Goal: Task Accomplishment & Management: Use online tool/utility

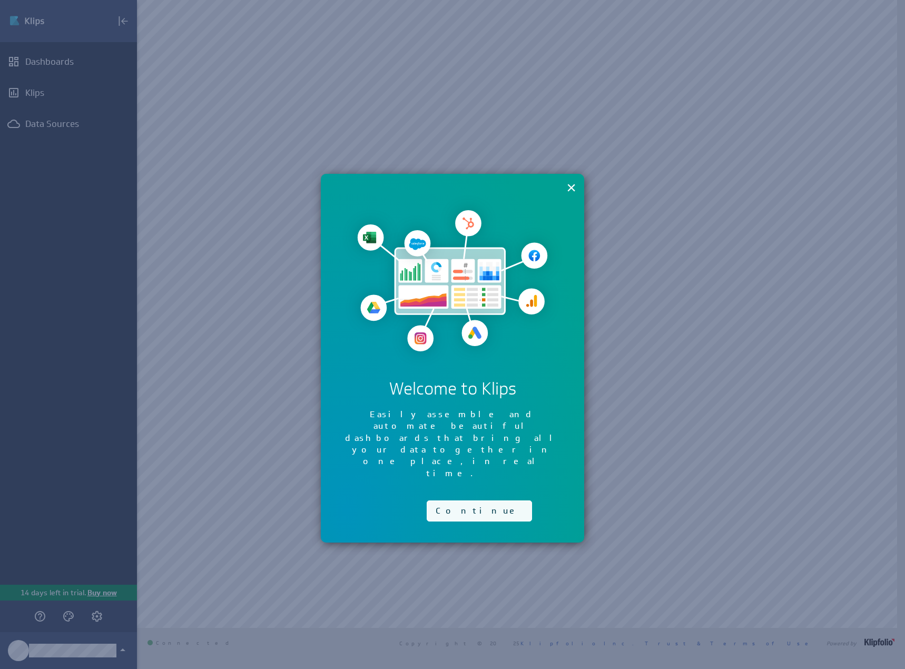
click at [446, 500] on button "Continue" at bounding box center [479, 510] width 105 height 21
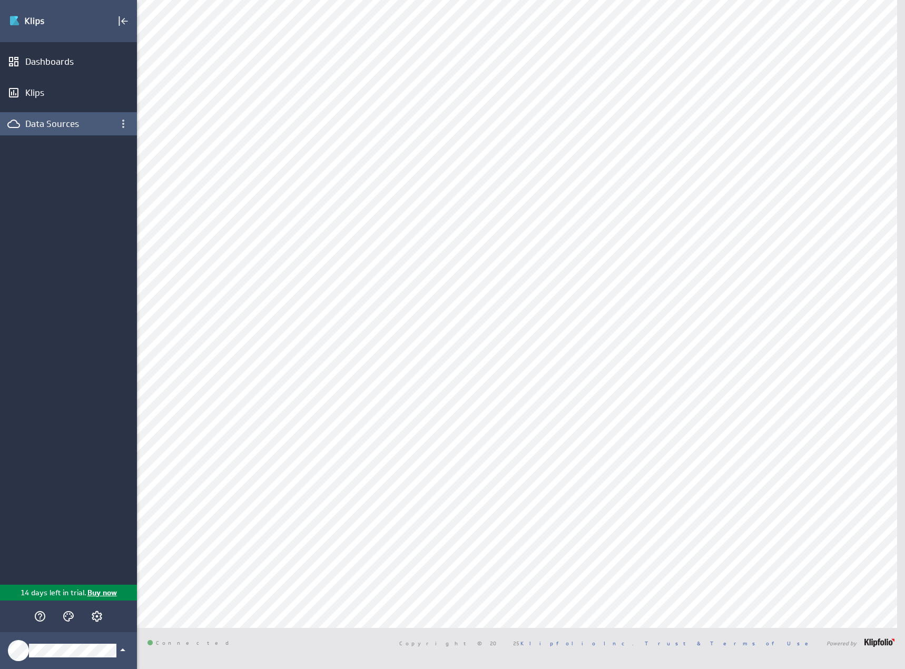
click at [73, 124] on div "Data Sources" at bounding box center [68, 124] width 86 height 12
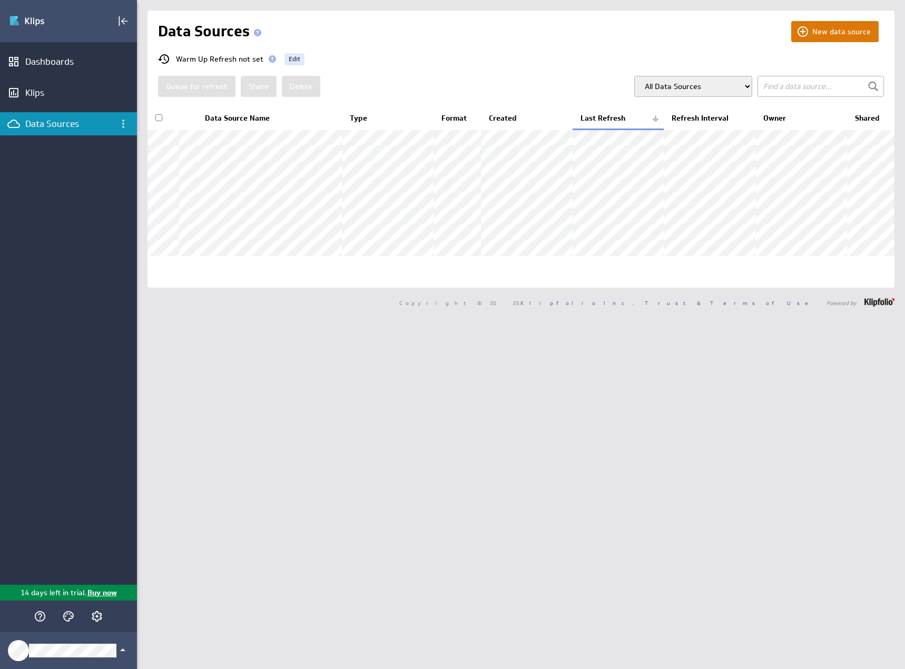
click at [814, 23] on button "New data source" at bounding box center [834, 31] width 87 height 21
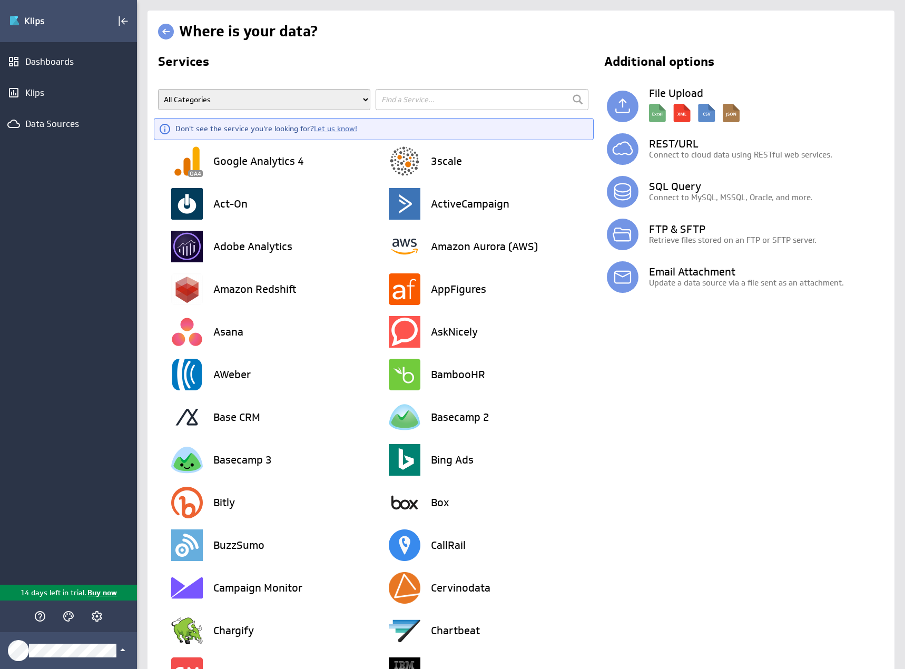
click at [435, 102] on input "text" at bounding box center [481, 99] width 212 height 21
type input "quickbooks"
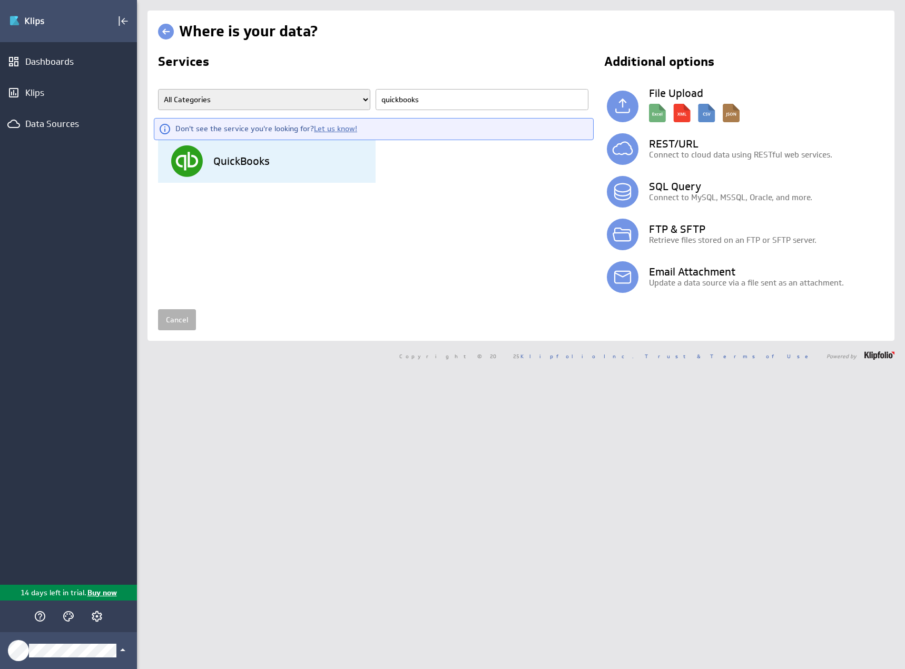
click at [232, 164] on h3 "QuickBooks" at bounding box center [241, 161] width 56 height 11
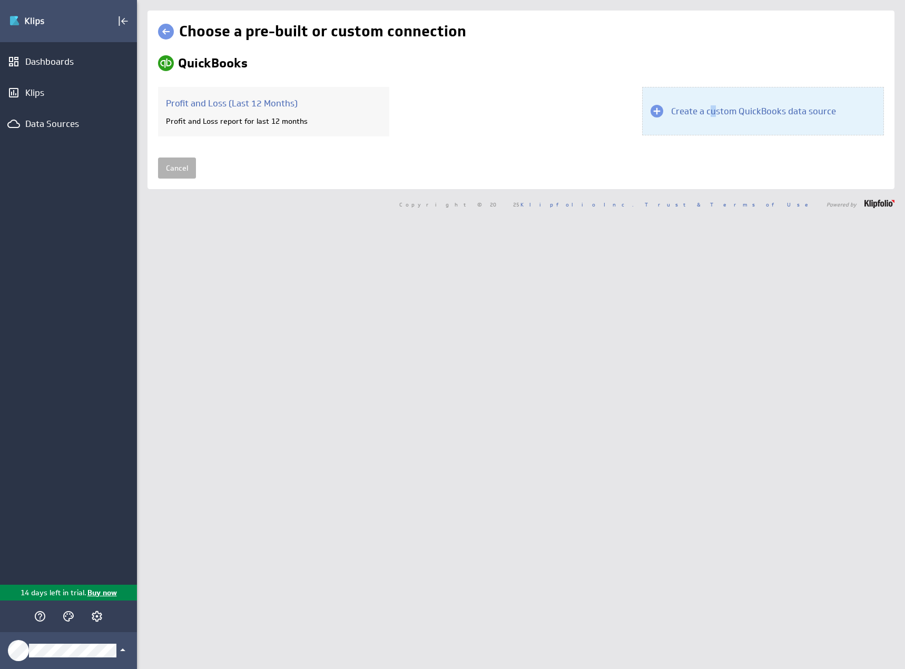
click at [709, 108] on h3 "Create a custom QuickBooks data source" at bounding box center [753, 111] width 165 height 12
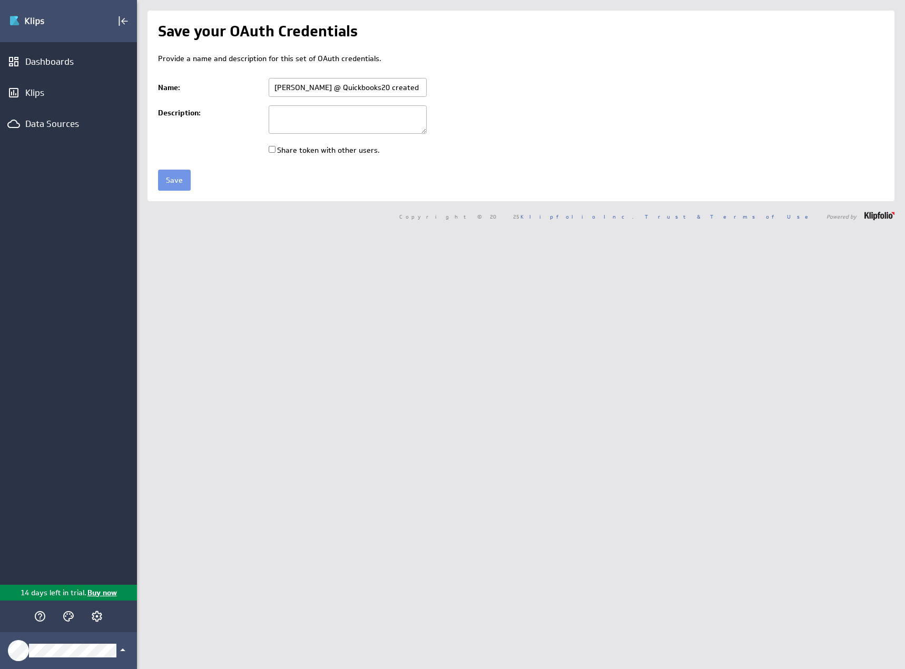
click at [305, 88] on input "Jeremy @ Quickbooks20 created Oct 02, 2025 at 3:39 PM EDT" at bounding box center [348, 87] width 158 height 19
type input "J"
type input "Amarlo - QBO"
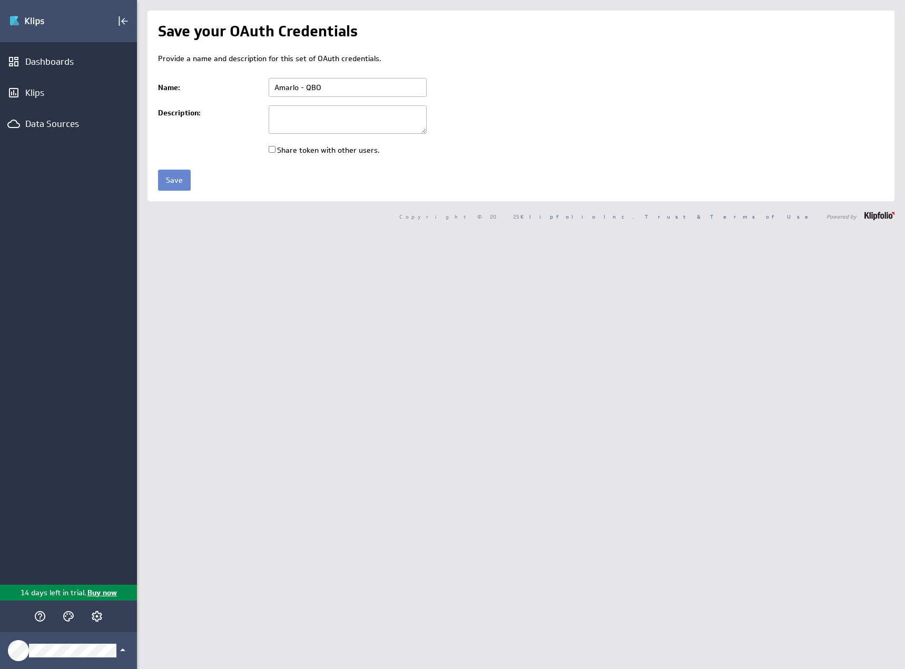
click at [176, 170] on input "Save" at bounding box center [174, 180] width 33 height 21
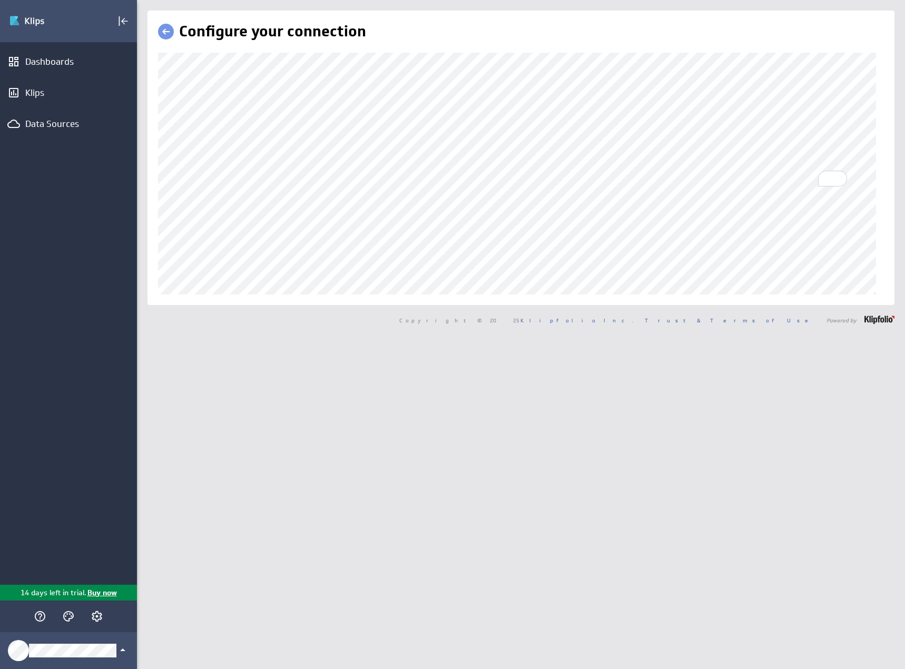
click at [216, 301] on div "Configure your connection" at bounding box center [520, 158] width 747 height 294
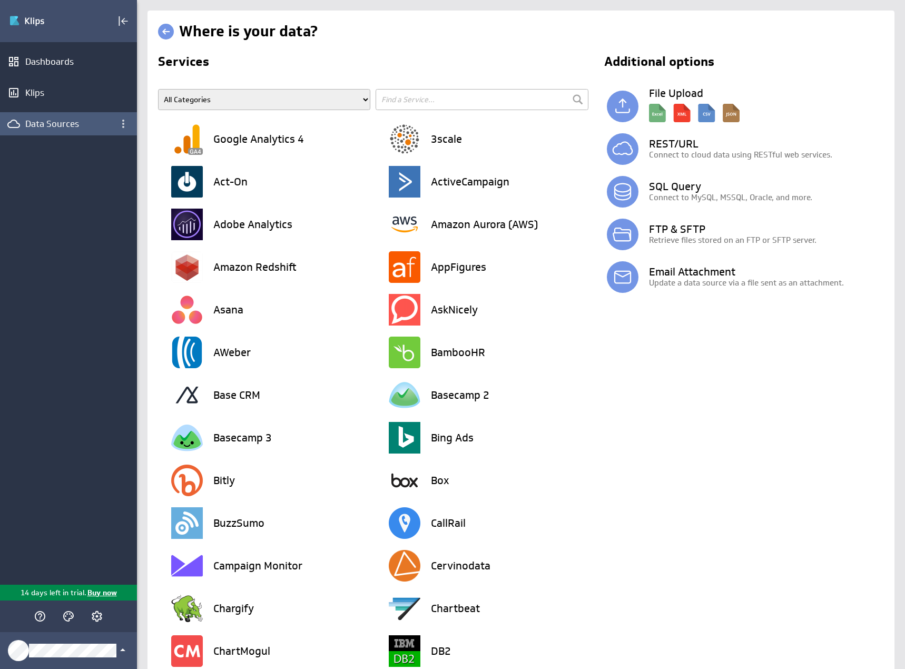
click at [63, 120] on div "Data Sources" at bounding box center [68, 124] width 86 height 12
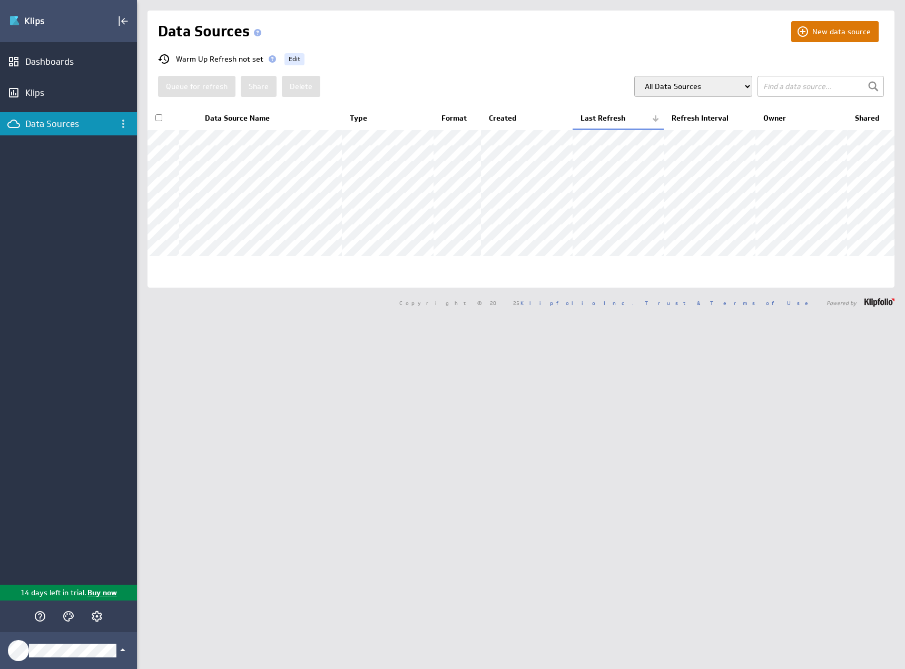
click at [829, 33] on button "New data source" at bounding box center [834, 31] width 87 height 21
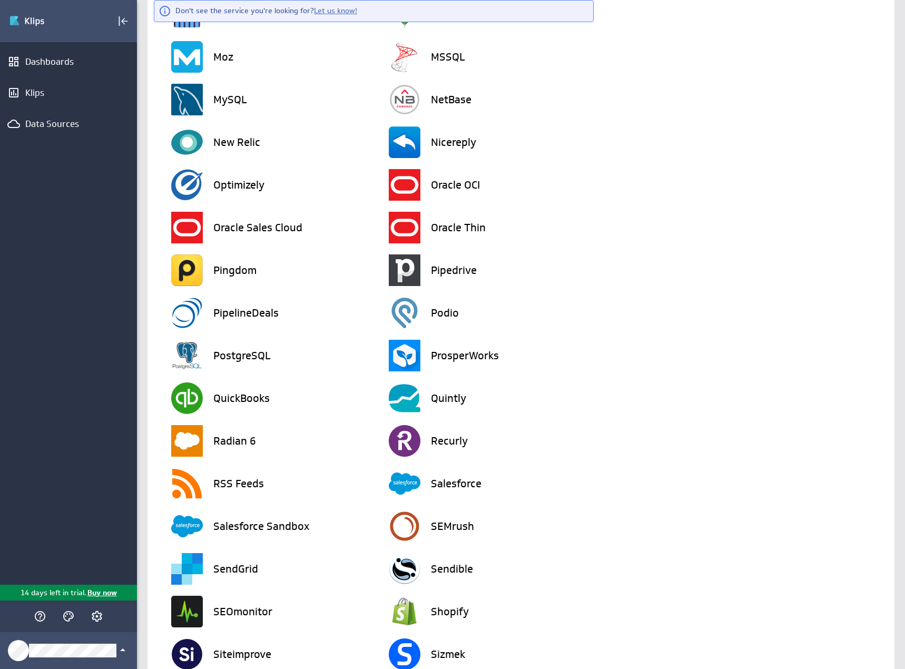
drag, startPoint x: 793, startPoint y: 443, endPoint x: 730, endPoint y: 107, distance: 341.2
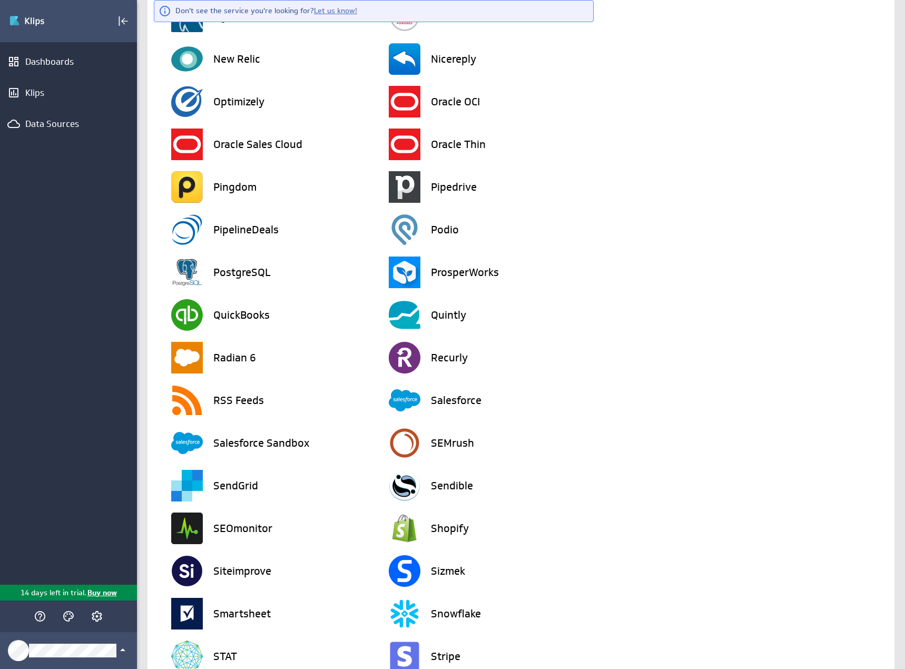
scroll to position [1896, 0]
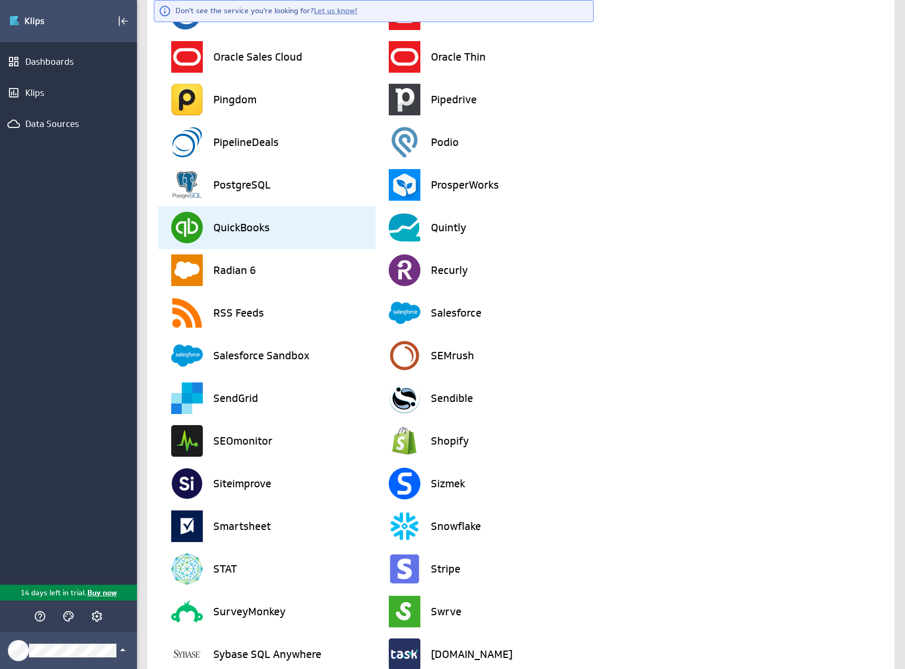
click at [265, 230] on h3 "QuickBooks" at bounding box center [241, 227] width 56 height 11
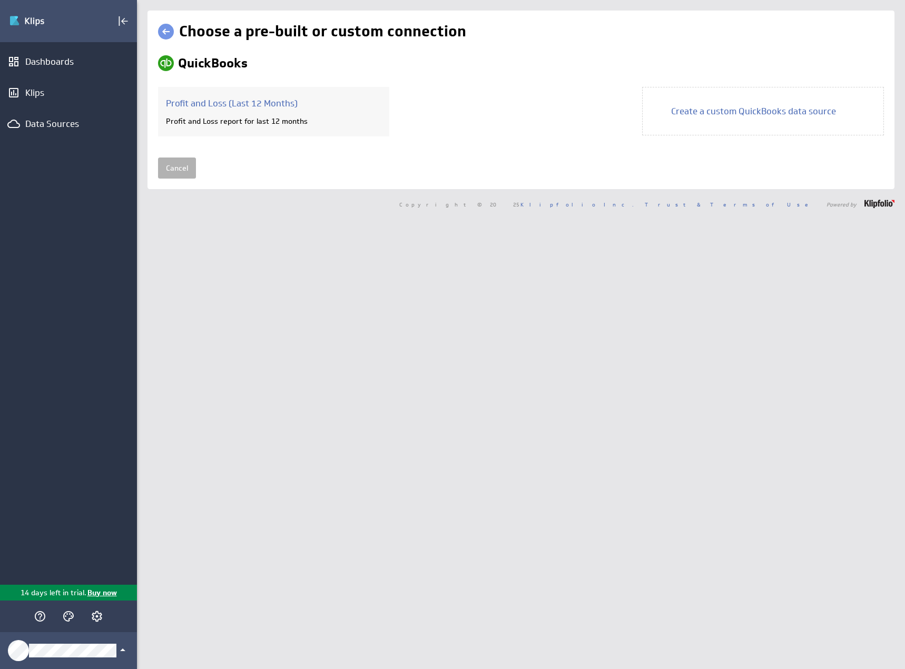
scroll to position [0, 0]
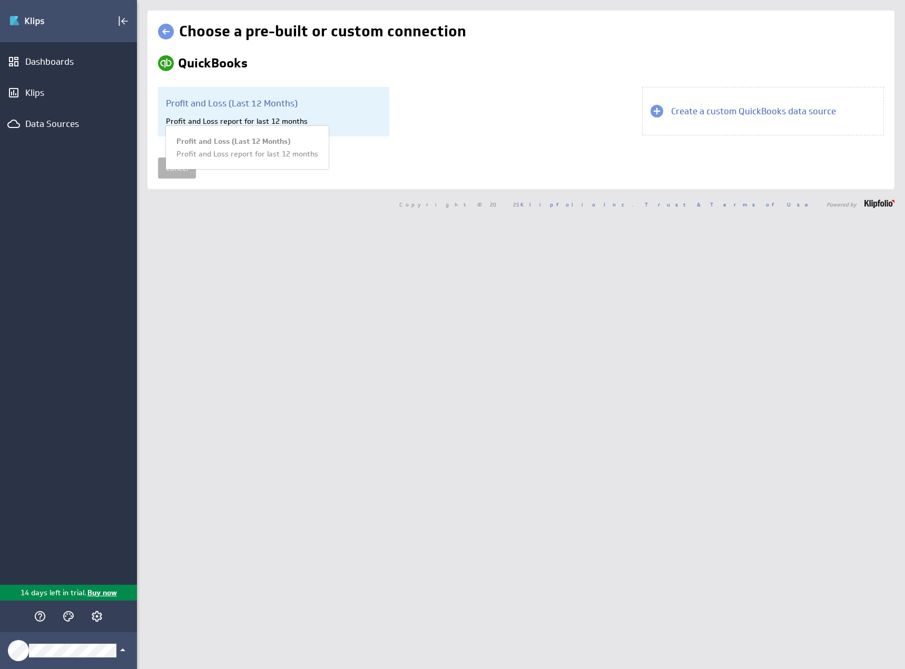
click at [229, 103] on h3 "Profit and Loss (Last 12 Months)" at bounding box center [273, 103] width 215 height 12
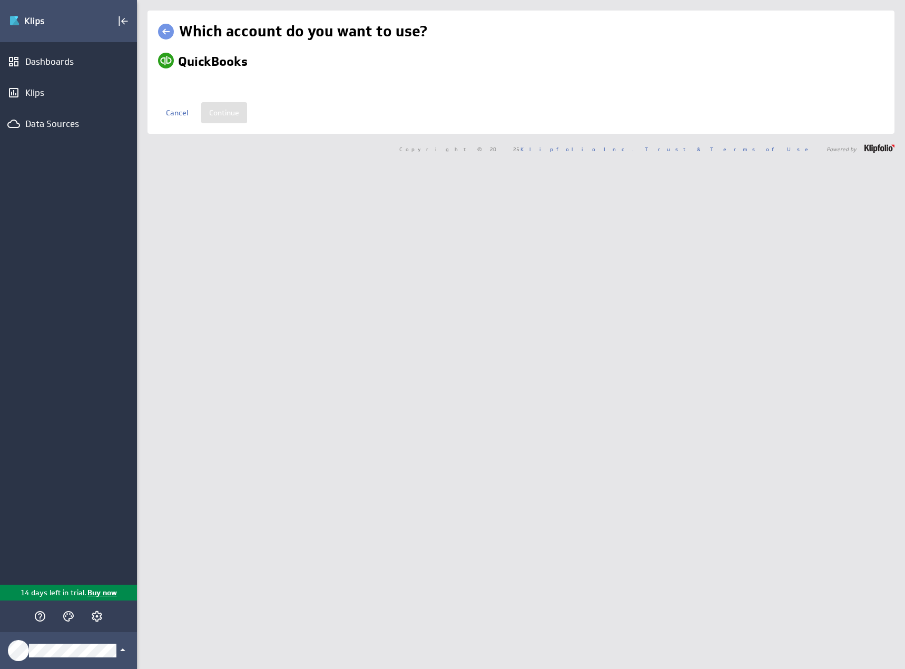
select select "0036c64fe8df47314bdd5ec531f50288"
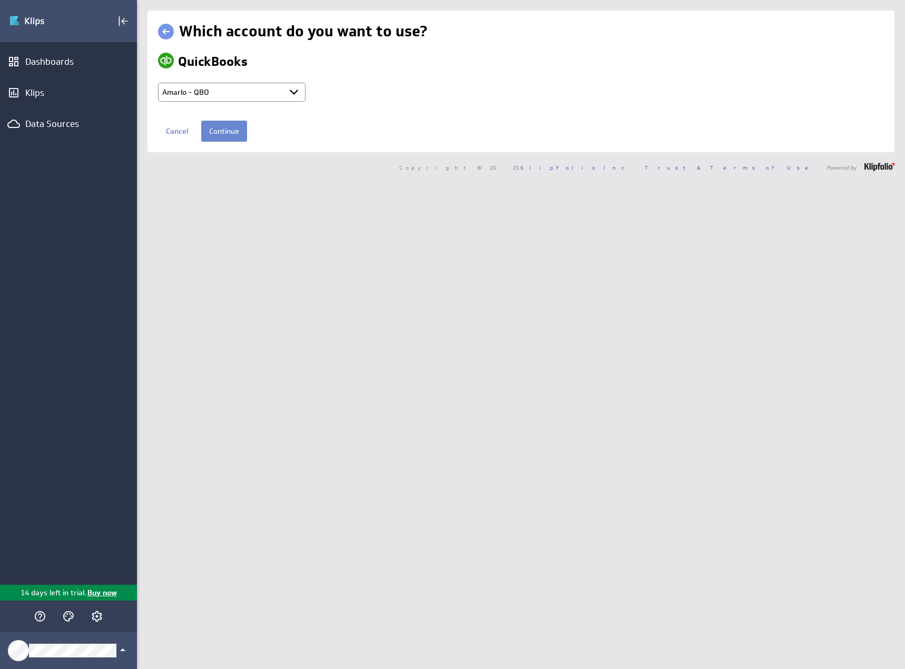
click at [235, 133] on input "Continue" at bounding box center [224, 131] width 46 height 21
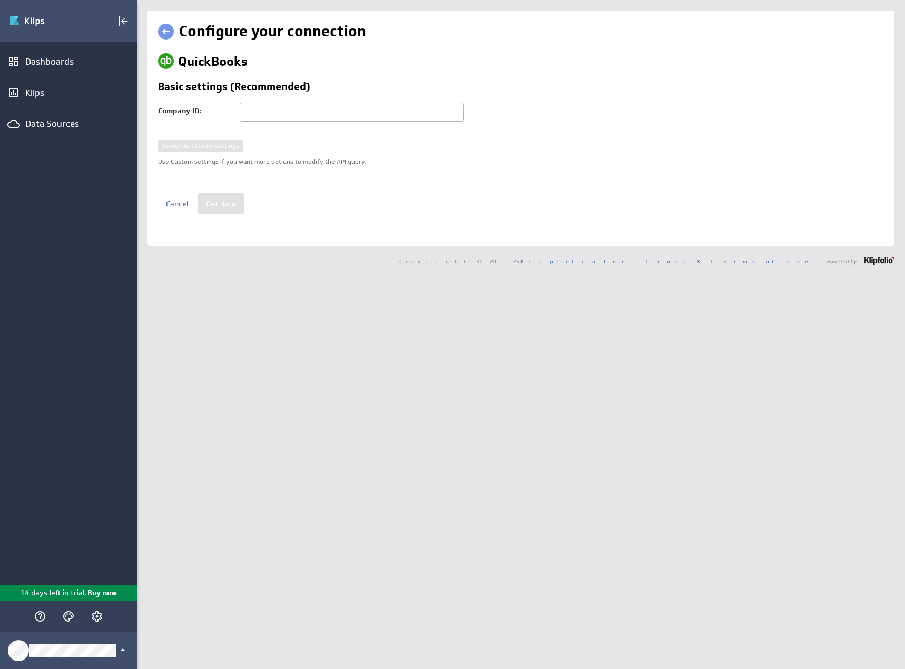
click at [283, 116] on input "text" at bounding box center [352, 112] width 224 height 19
paste input "9130348008364736"
type input "9130348008364736"
click at [220, 206] on button "Get data" at bounding box center [221, 203] width 46 height 21
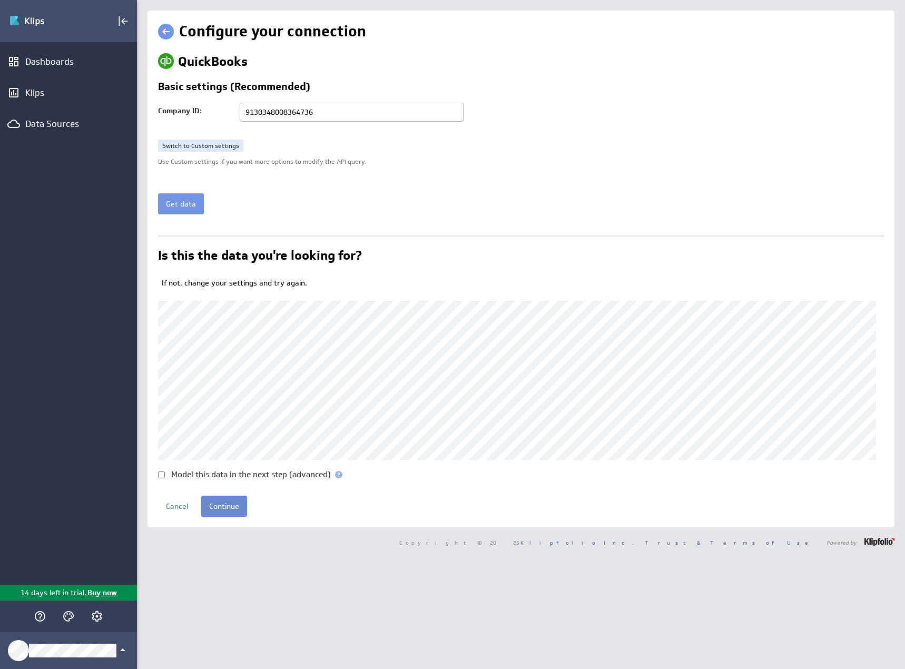
click at [227, 507] on input "Continue" at bounding box center [224, 506] width 46 height 21
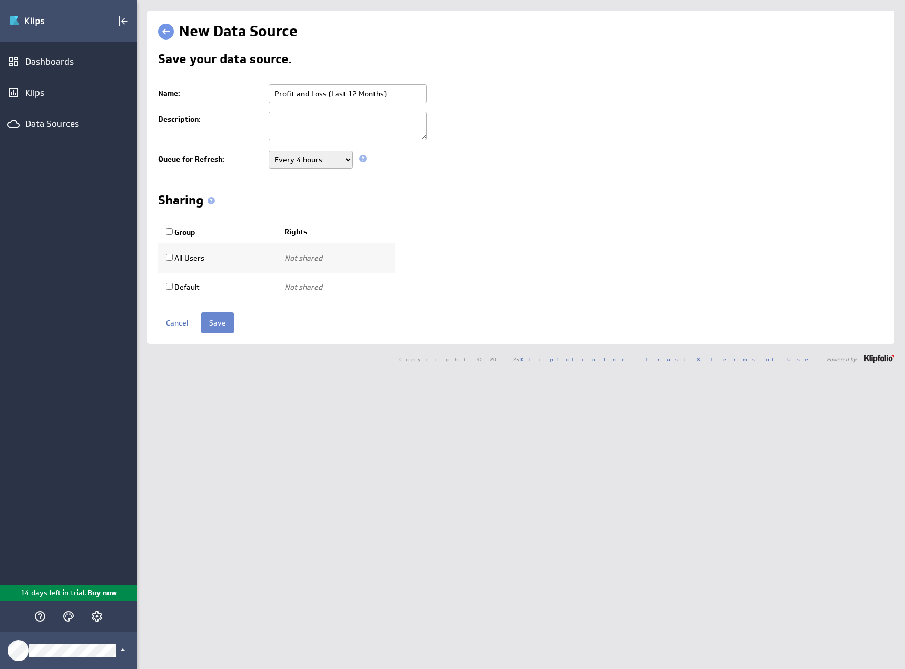
click at [226, 324] on input "Save" at bounding box center [217, 322] width 33 height 21
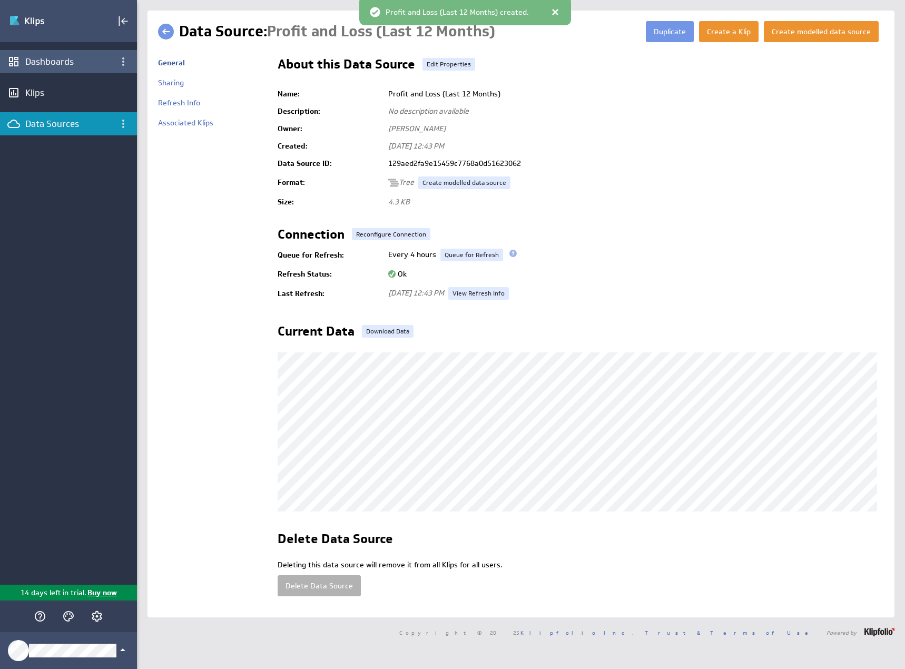
click at [63, 65] on div "Dashboards" at bounding box center [68, 62] width 86 height 12
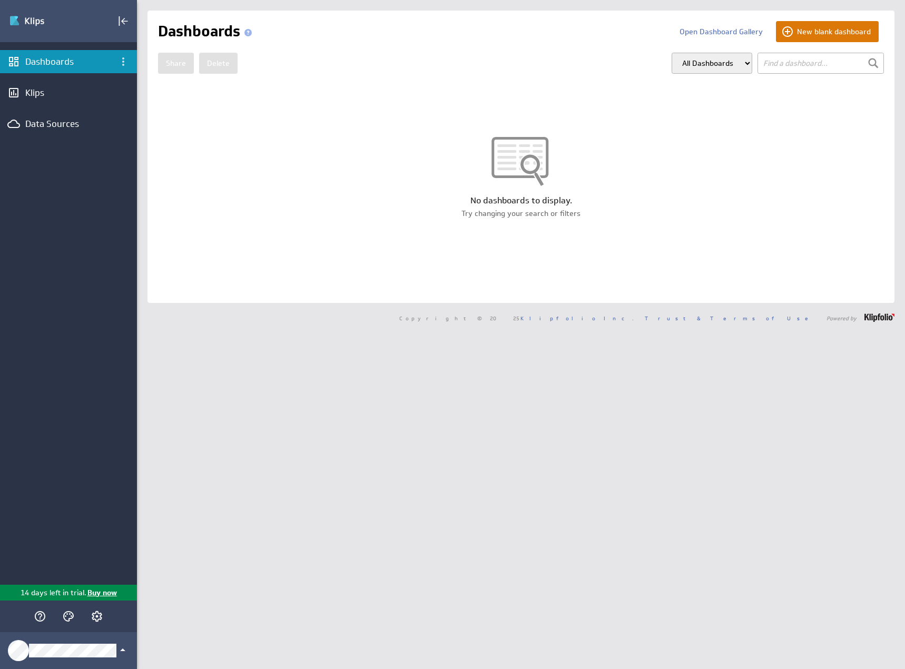
click at [807, 38] on button "New blank dashboard" at bounding box center [827, 31] width 103 height 21
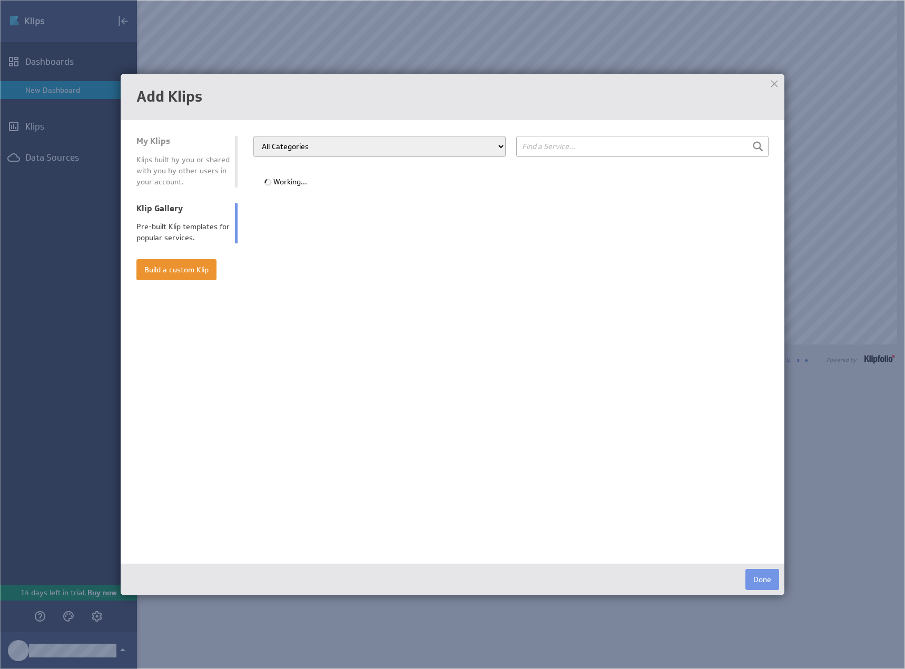
click at [199, 163] on div "Klips built by you or shared with you by other users in your account." at bounding box center [182, 170] width 93 height 33
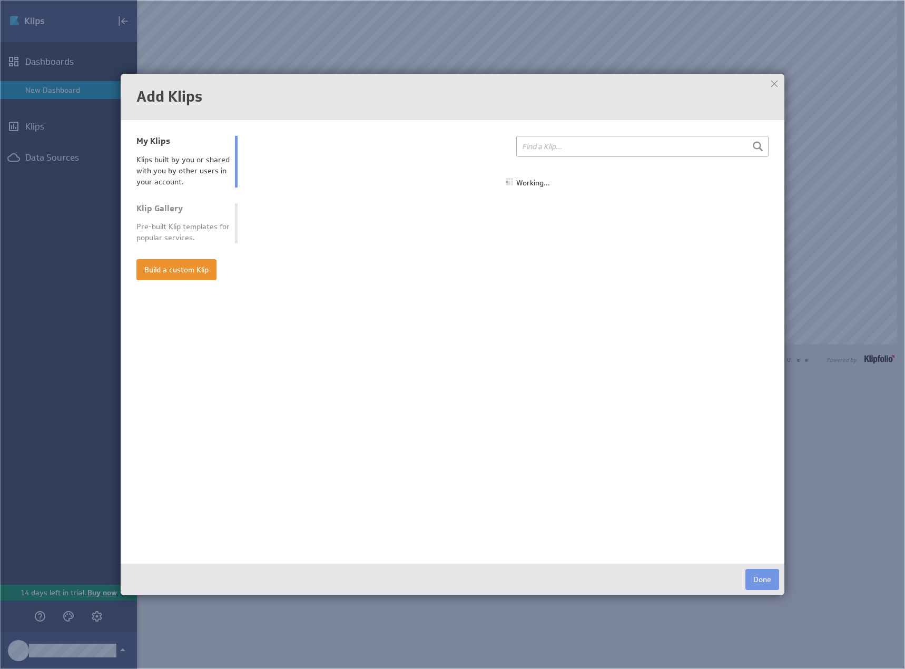
select select "all"
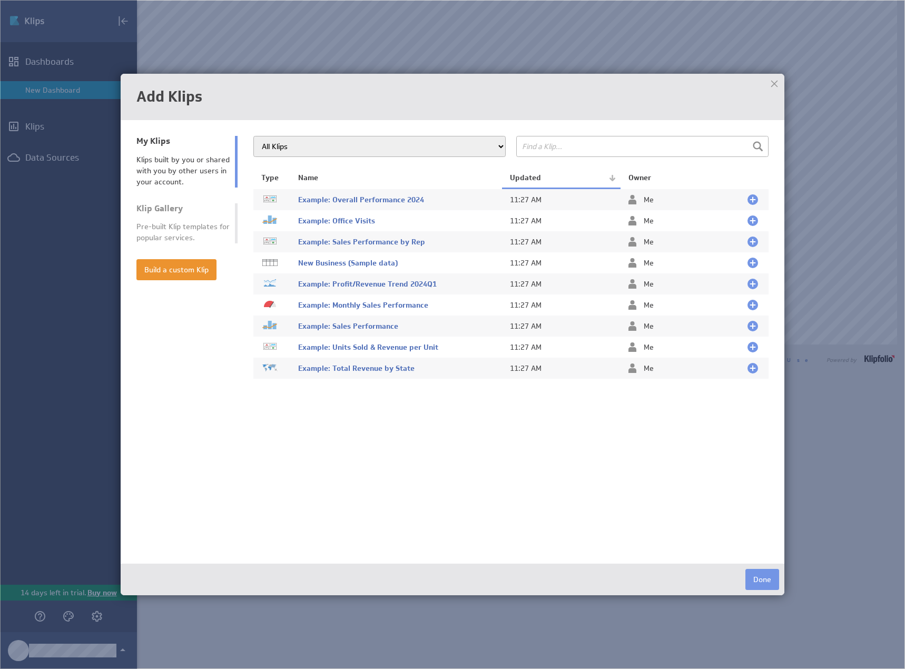
click at [180, 225] on div "Pre-built Klip templates for popular services." at bounding box center [182, 232] width 93 height 22
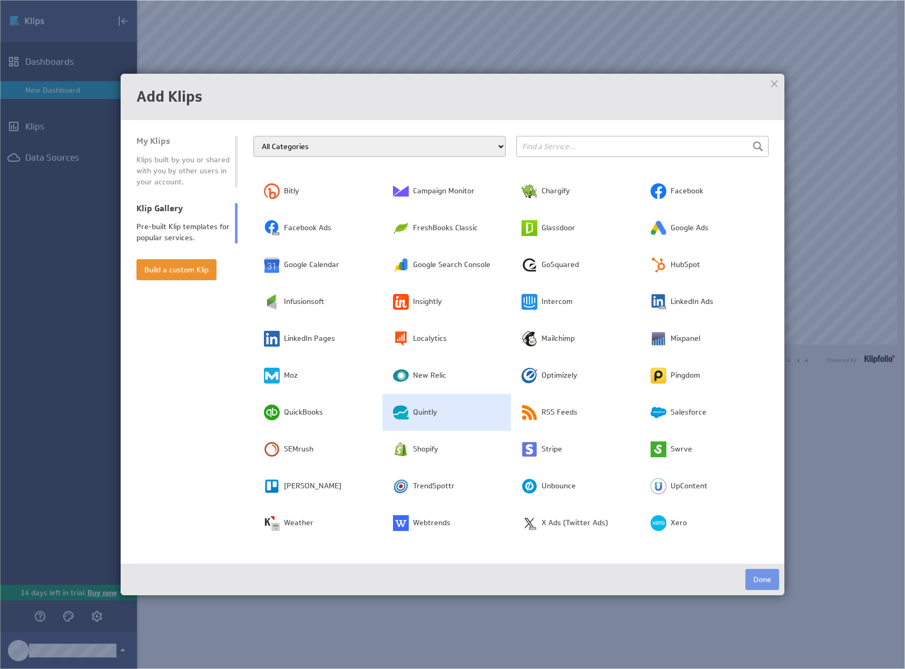
scroll to position [146, 0]
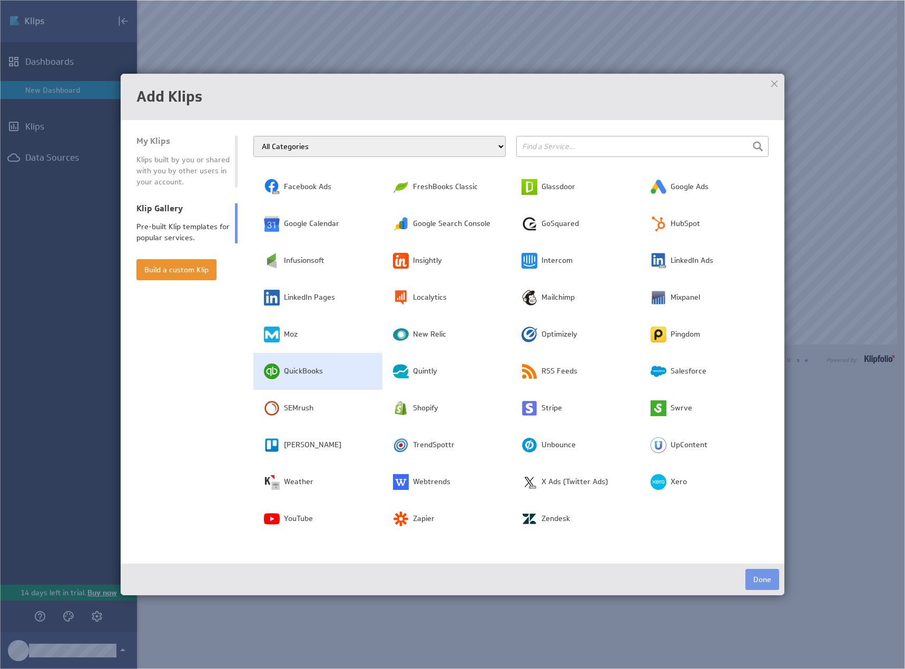
click at [324, 370] on td "QuickBooks" at bounding box center [317, 371] width 129 height 37
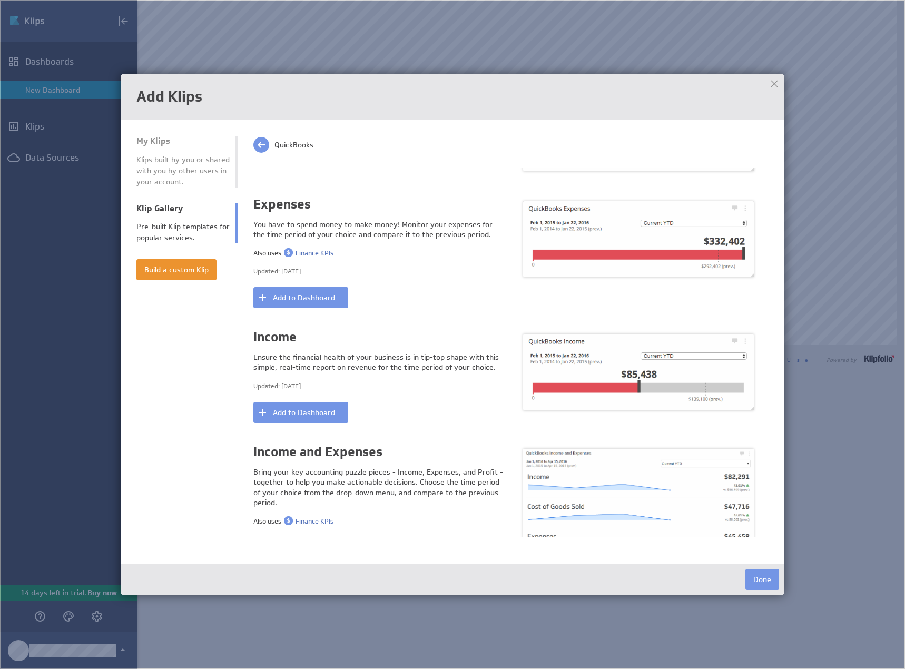
scroll to position [685, 0]
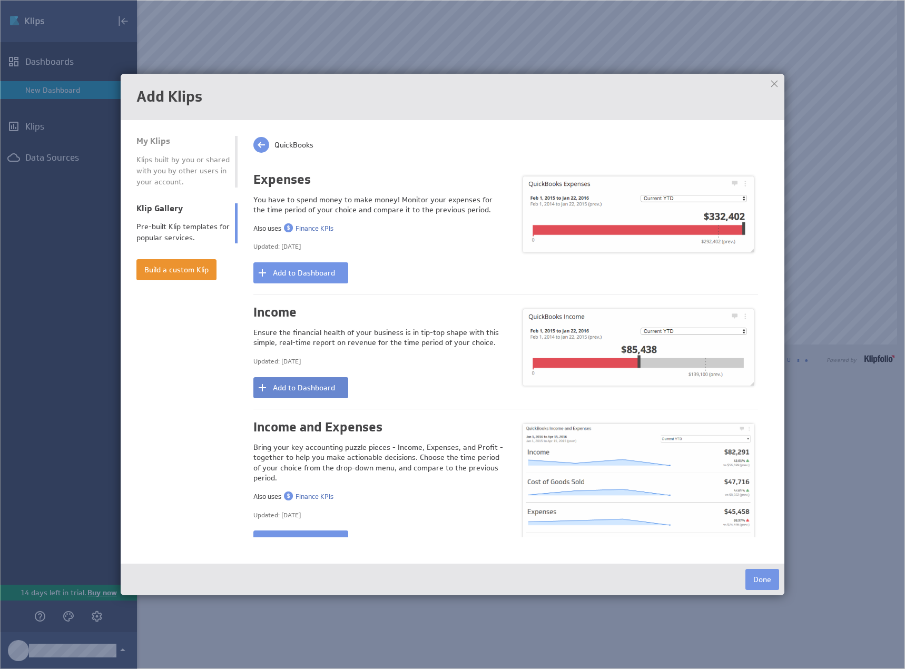
click at [280, 377] on button "Add to Dashboard" at bounding box center [300, 387] width 95 height 21
click at [765, 580] on button "Done" at bounding box center [762, 579] width 34 height 21
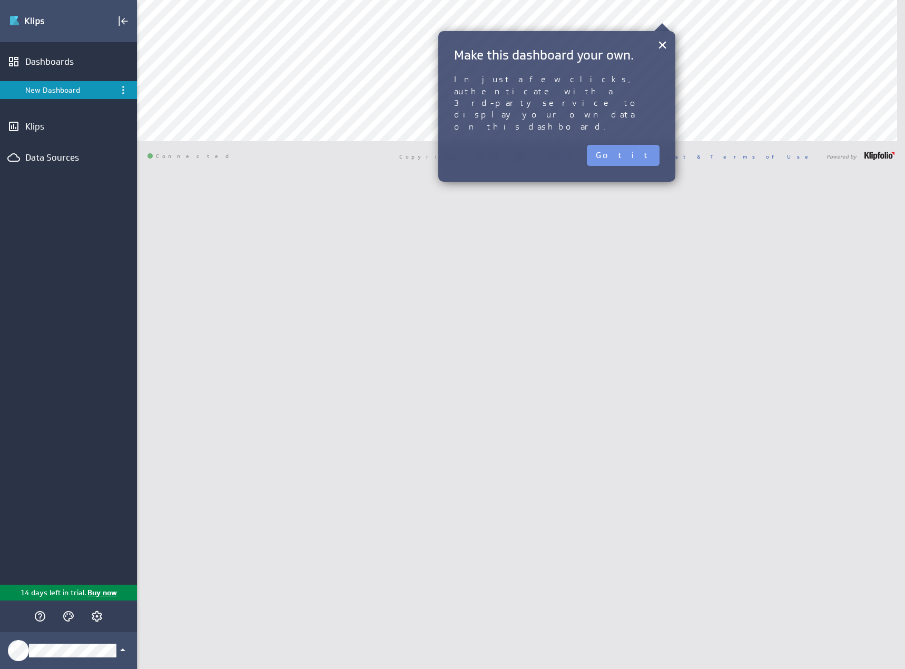
click at [655, 134] on div "× Make this dashboard your own. In just a few clicks, authenticate with a 3rd-p…" at bounding box center [556, 106] width 237 height 151
click at [626, 145] on button "Got it" at bounding box center [623, 155] width 73 height 21
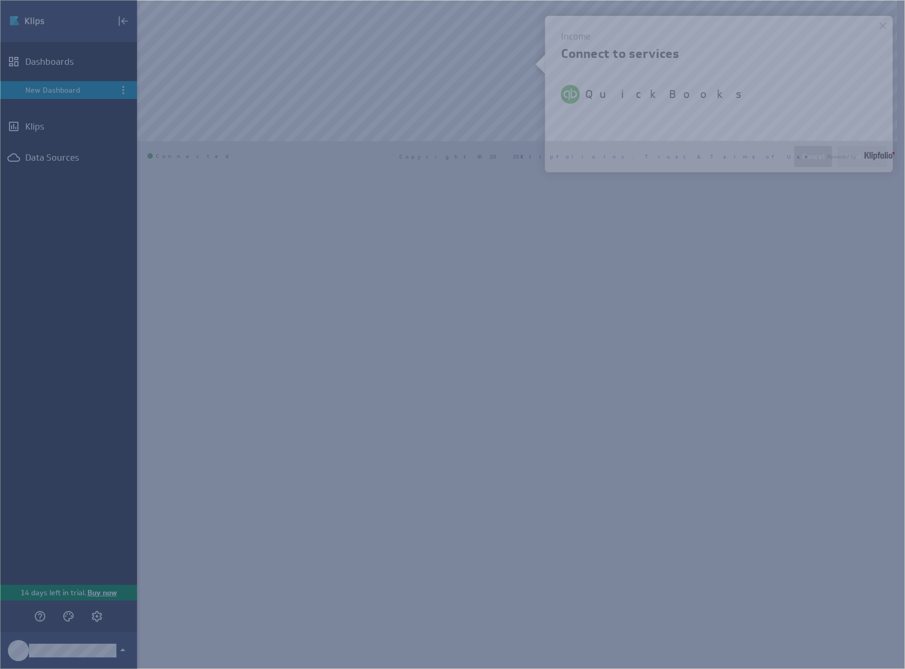
select select "0036c64fe8df47314bdd5ec531f50288"
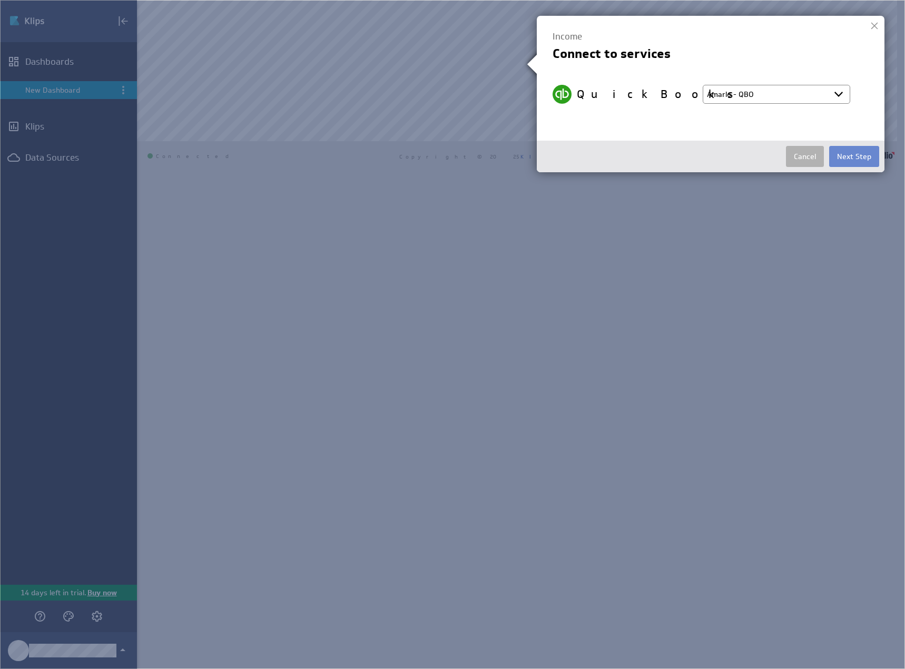
click at [865, 160] on button "Next Step" at bounding box center [854, 156] width 50 height 21
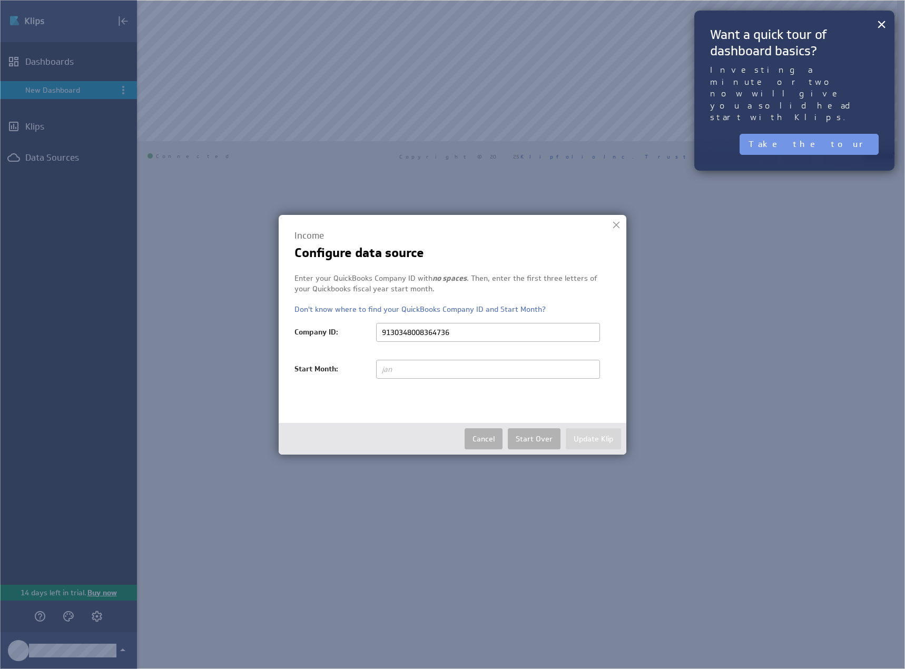
click at [490, 370] on input "text" at bounding box center [488, 369] width 224 height 19
type input "jan"
click at [593, 440] on button "Update Klip" at bounding box center [593, 438] width 55 height 21
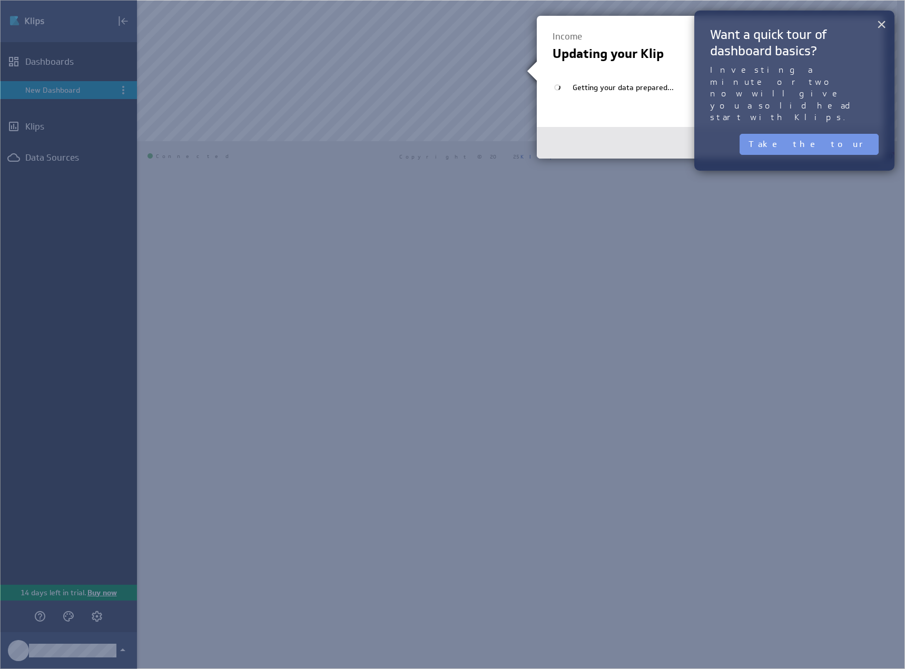
click at [882, 30] on button "×" at bounding box center [881, 24] width 10 height 21
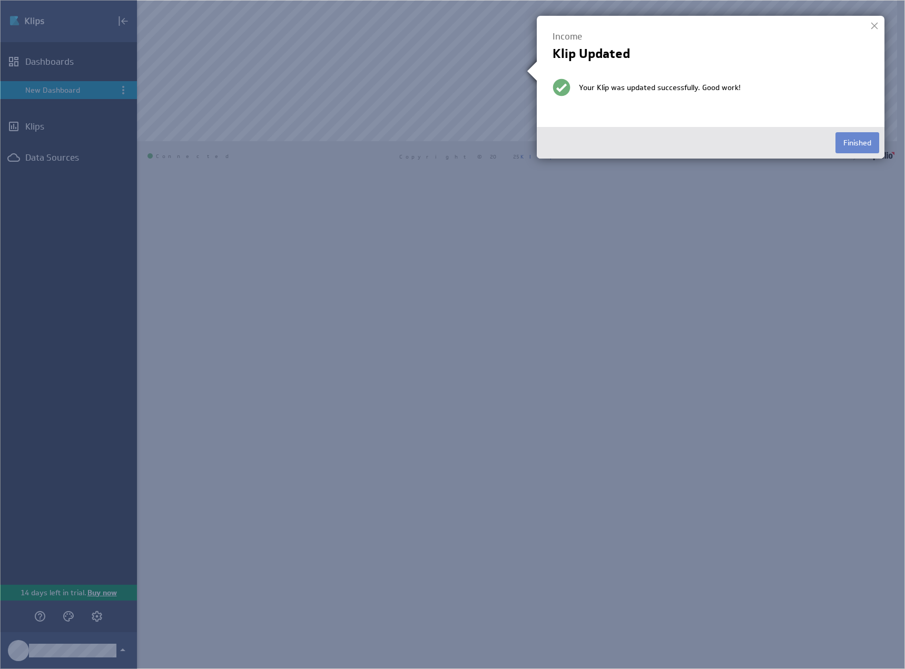
click at [846, 147] on button "Finished" at bounding box center [857, 142] width 44 height 21
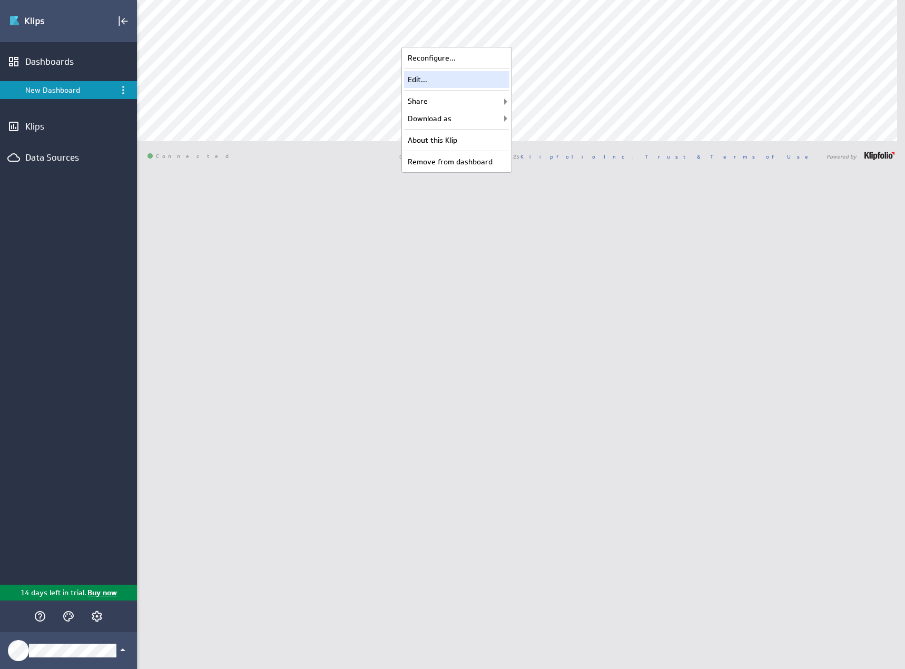
click at [473, 76] on div "Edit..." at bounding box center [456, 79] width 105 height 17
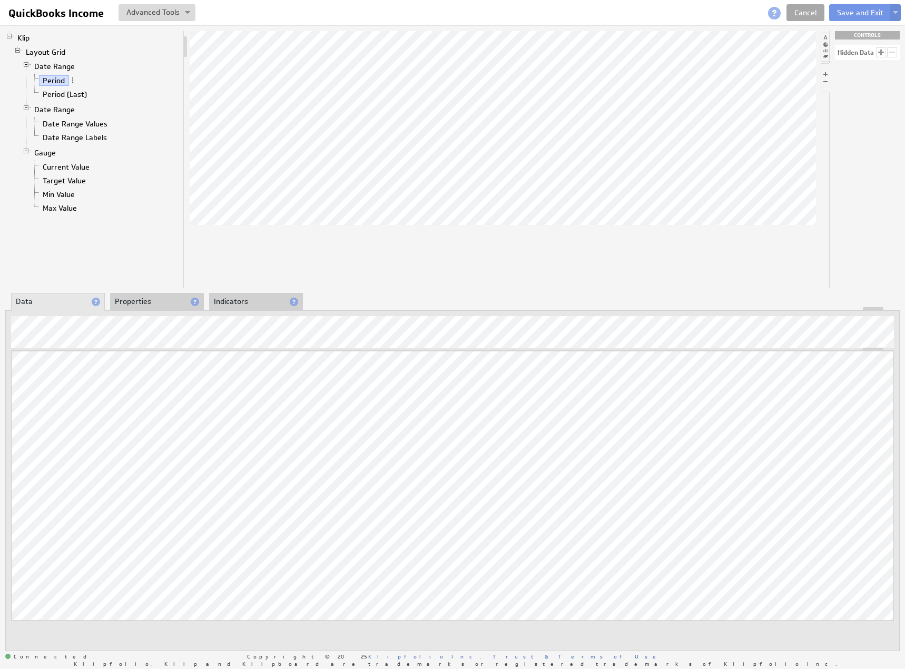
click at [804, 5] on link "Cancel" at bounding box center [805, 12] width 38 height 17
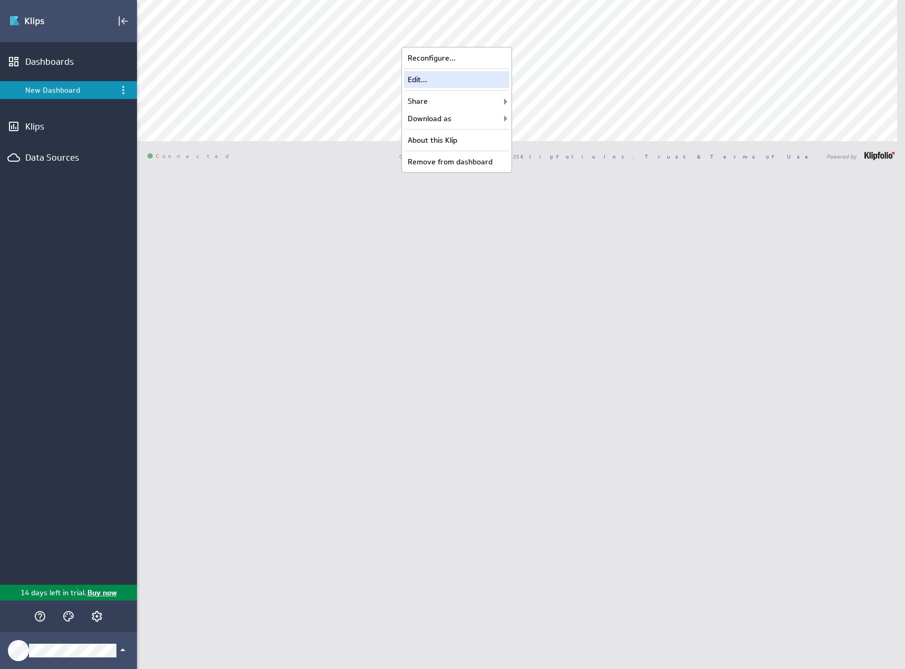
click at [475, 74] on div "Edit..." at bounding box center [456, 79] width 105 height 17
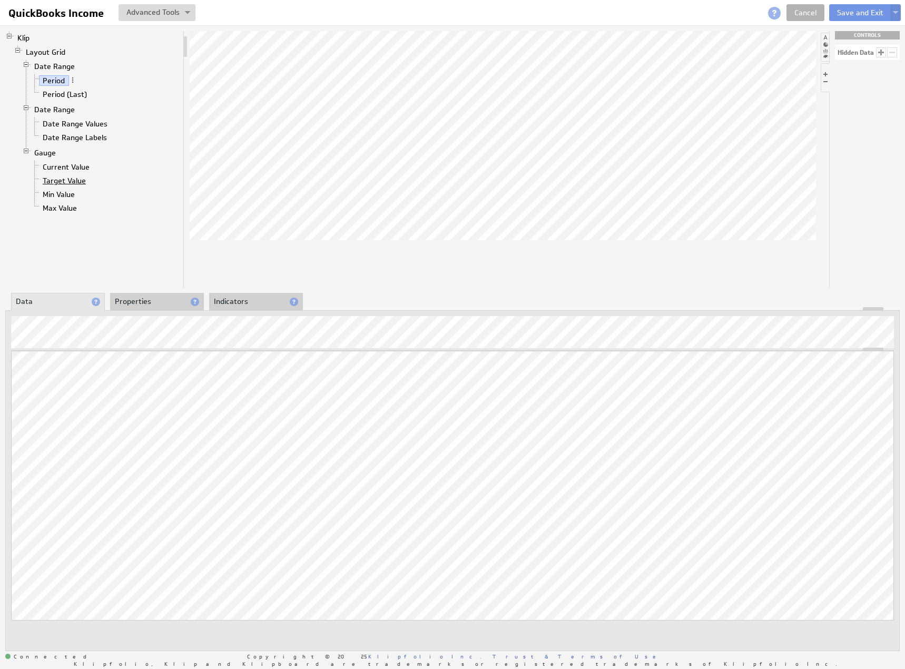
click at [68, 182] on link "Target Value" at bounding box center [64, 180] width 51 height 11
click at [801, 11] on link "Cancel" at bounding box center [805, 12] width 38 height 17
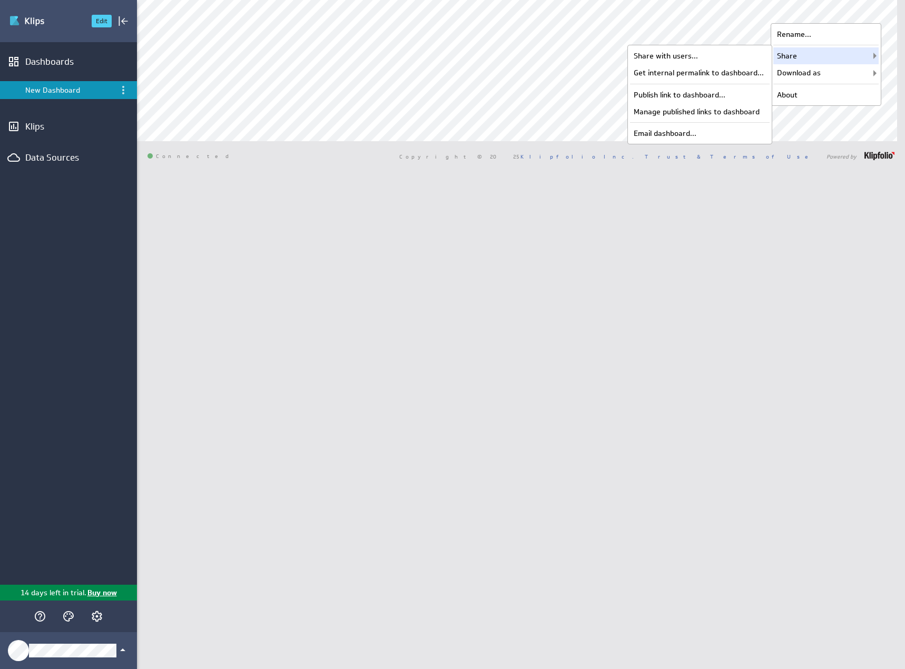
click at [17, 20] on img "Go to Dashboards" at bounding box center [46, 21] width 74 height 17
